Goal: Transaction & Acquisition: Purchase product/service

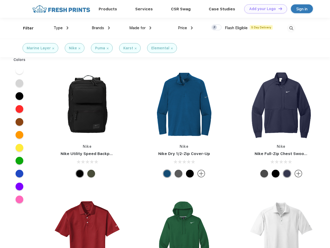
scroll to position [0, 0]
click at [263, 9] on link "Add your Logo Design Tool" at bounding box center [265, 8] width 43 height 9
click at [0, 0] on div "Design Tool" at bounding box center [0, 0] width 0 height 0
click at [278, 9] on link "Add your Logo Design Tool" at bounding box center [265, 8] width 43 height 9
click at [25, 28] on div "Filter" at bounding box center [28, 28] width 11 height 6
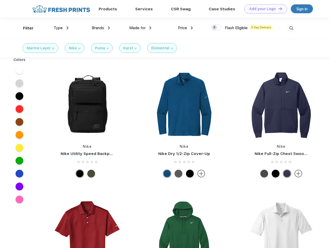
click at [61, 28] on span "Type" at bounding box center [58, 28] width 9 height 5
click at [101, 28] on span "Brands" at bounding box center [98, 28] width 12 height 5
click at [140, 28] on span "Made for" at bounding box center [137, 28] width 16 height 5
click at [185, 28] on span "Price" at bounding box center [182, 28] width 9 height 5
click at [216, 28] on div at bounding box center [216, 28] width 10 height 6
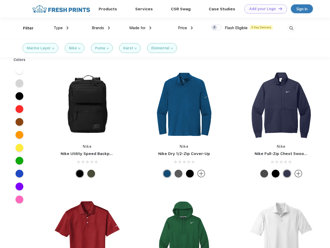
click at [214, 28] on input "checkbox" at bounding box center [212, 25] width 3 height 3
click at [291, 28] on img at bounding box center [291, 28] width 9 height 9
